Goal: Task Accomplishment & Management: Manage account settings

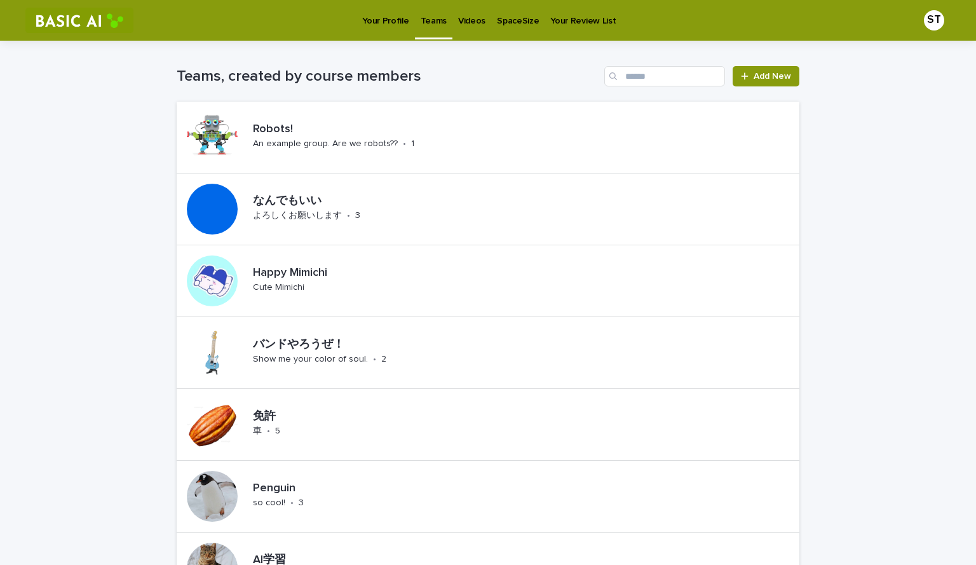
click at [384, 15] on p "Your Profile" at bounding box center [385, 13] width 46 height 27
